Goal: Task Accomplishment & Management: Manage account settings

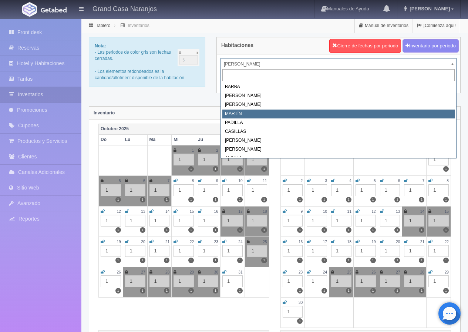
select select "2063"
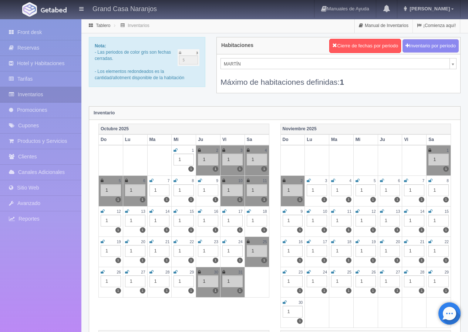
click at [125, 241] on icon at bounding box center [127, 241] width 4 height 4
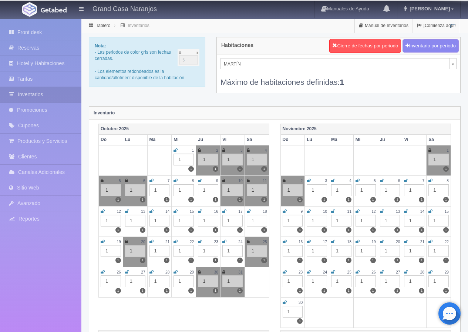
click at [152, 242] on icon at bounding box center [151, 241] width 4 height 4
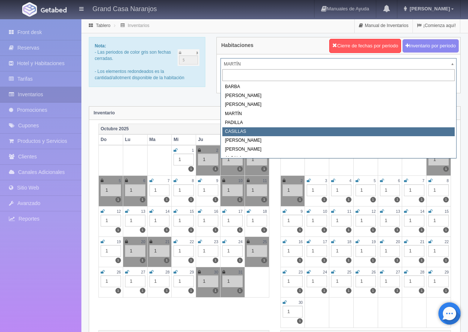
scroll to position [3, 0]
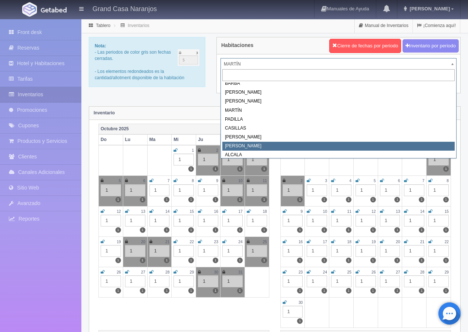
select select "2067"
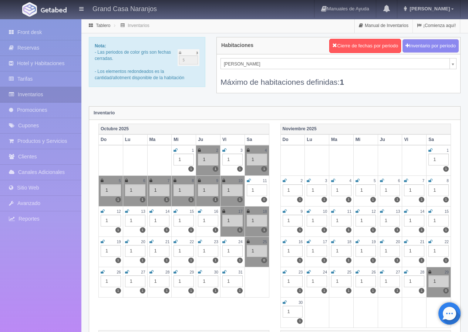
drag, startPoint x: 125, startPoint y: 242, endPoint x: 146, endPoint y: 240, distance: 21.2
click at [125, 242] on icon at bounding box center [127, 241] width 4 height 4
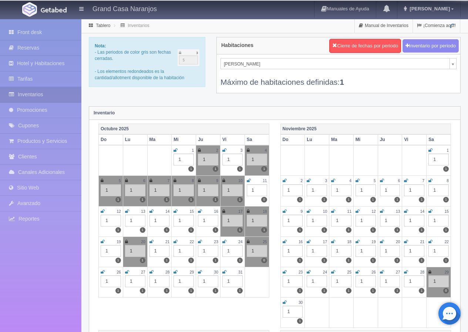
click at [149, 240] on icon at bounding box center [151, 241] width 4 height 4
